Goal: Task Accomplishment & Management: Manage account settings

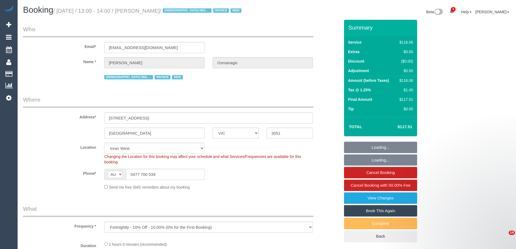
select select "VIC"
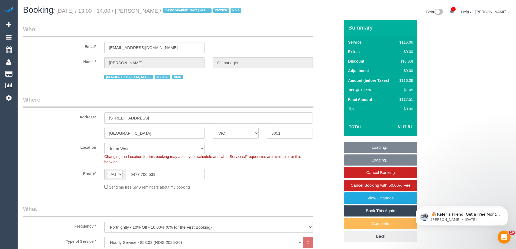
select select "object:653"
select select "number:28"
select select "number:14"
select select "number:19"
select select "number:25"
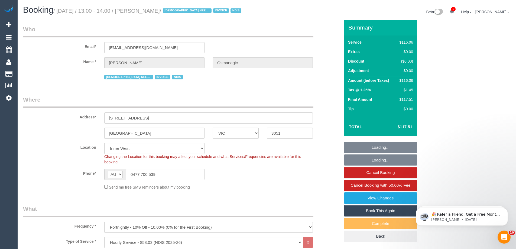
select select "number:35"
select select "number:13"
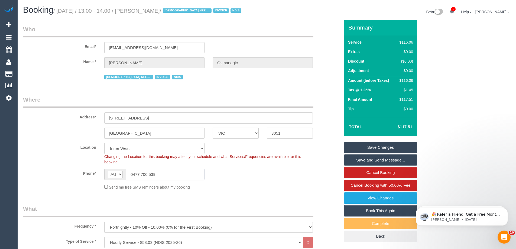
drag, startPoint x: 162, startPoint y: 175, endPoint x: 33, endPoint y: 154, distance: 130.6
click at [34, 155] on sui-booking-location "Location [GEOGRAPHIC_DATA] (North) East (South) [GEOGRAPHIC_DATA] (East) [GEOGR…" at bounding box center [181, 166] width 317 height 47
drag, startPoint x: 178, startPoint y: 178, endPoint x: 59, endPoint y: 152, distance: 121.9
click at [54, 153] on sui-booking-location "Location [GEOGRAPHIC_DATA] (North) East (South) [GEOGRAPHIC_DATA] (East) [GEOGR…" at bounding box center [181, 166] width 317 height 47
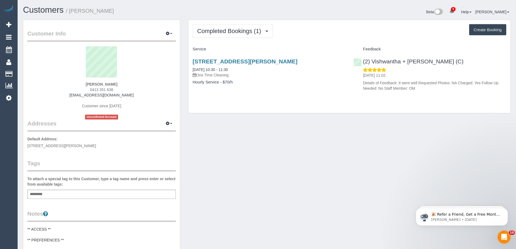
click at [106, 82] on strong "[PERSON_NAME]" at bounding box center [102, 84] width 32 height 4
drag, startPoint x: 88, startPoint y: 83, endPoint x: 127, endPoint y: 85, distance: 39.1
click at [114, 86] on div "Christine Bui 0413 351 638 christinebui2006@gmail.com Customer since 2025 Uncon…" at bounding box center [101, 82] width 148 height 73
copy strong "Christine Bui"
